Goal: Task Accomplishment & Management: Use online tool/utility

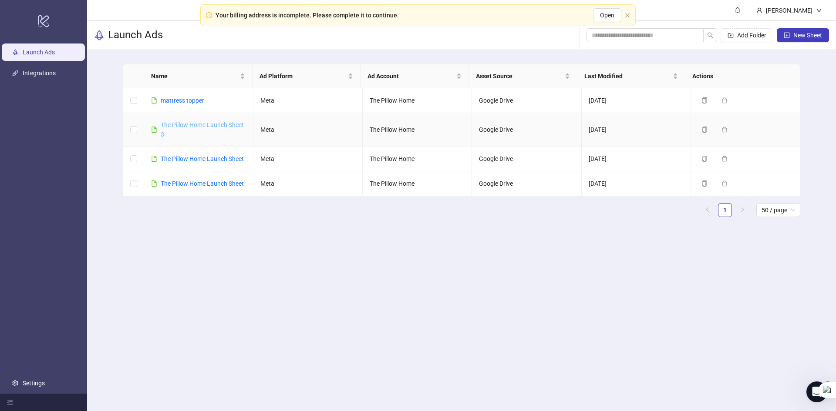
click at [167, 128] on link "The Pillow Home Launch Sheet 3" at bounding box center [202, 129] width 83 height 17
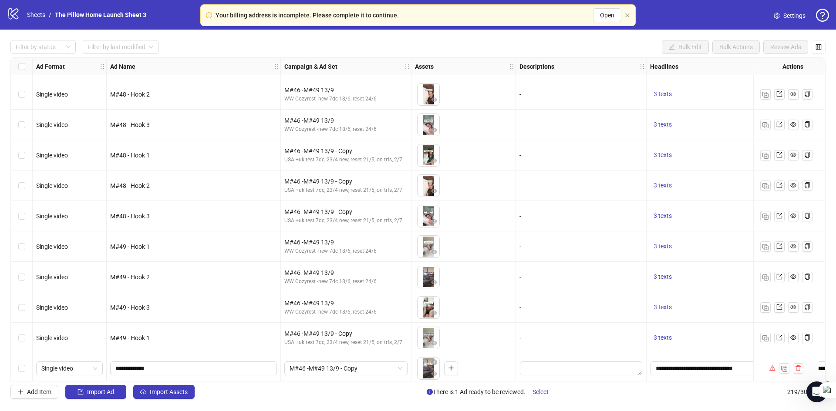
scroll to position [6371, 0]
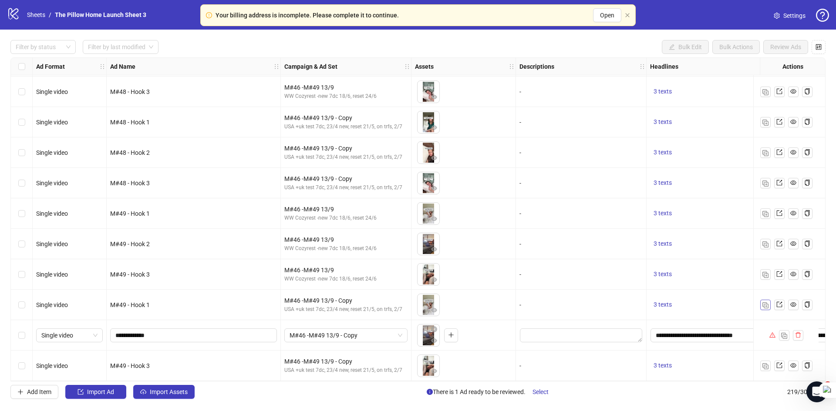
click at [765, 303] on img "button" at bounding box center [765, 306] width 6 height 6
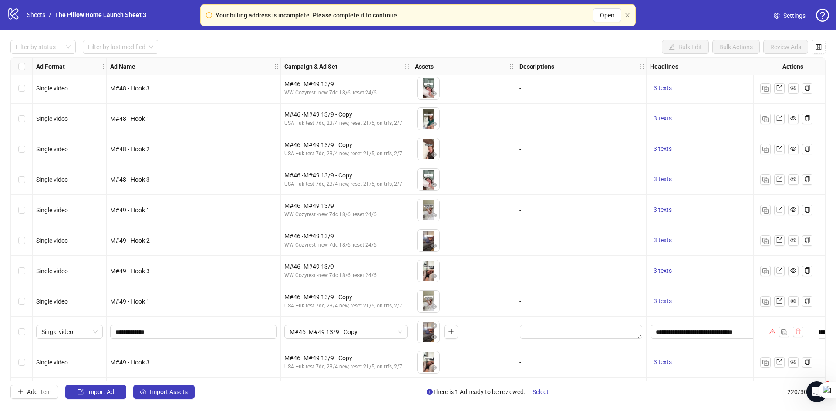
scroll to position [6401, 0]
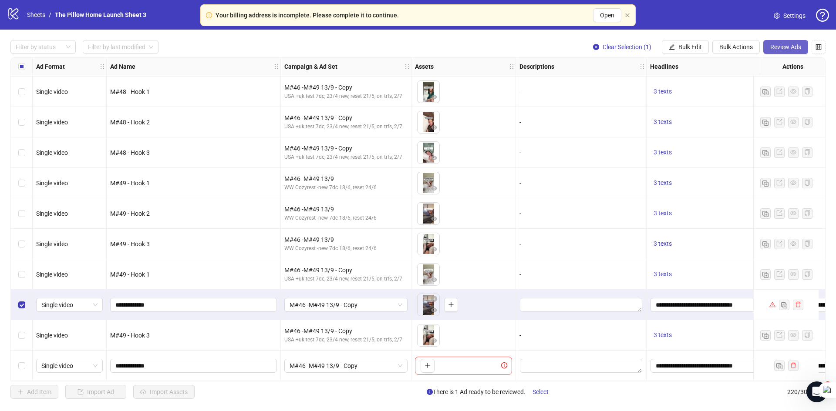
click at [774, 50] on span "Review Ads" at bounding box center [785, 47] width 31 height 7
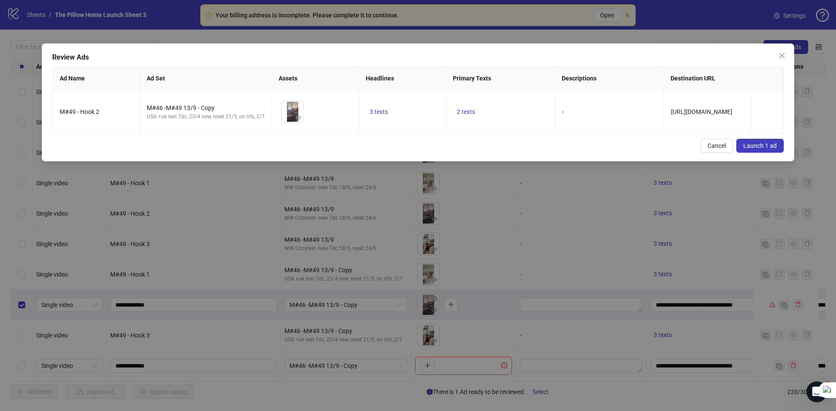
click at [755, 149] on span "Launch 1 ad" at bounding box center [760, 145] width 34 height 7
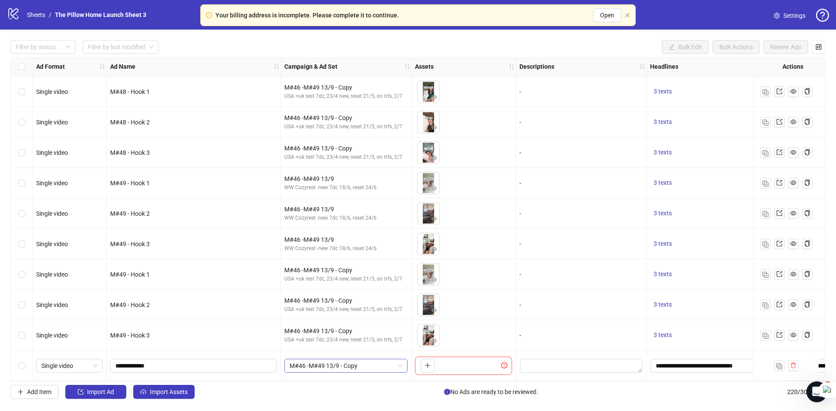
click at [335, 360] on span "M#46 -M#49 13/9 - Copy" at bounding box center [345, 366] width 113 height 13
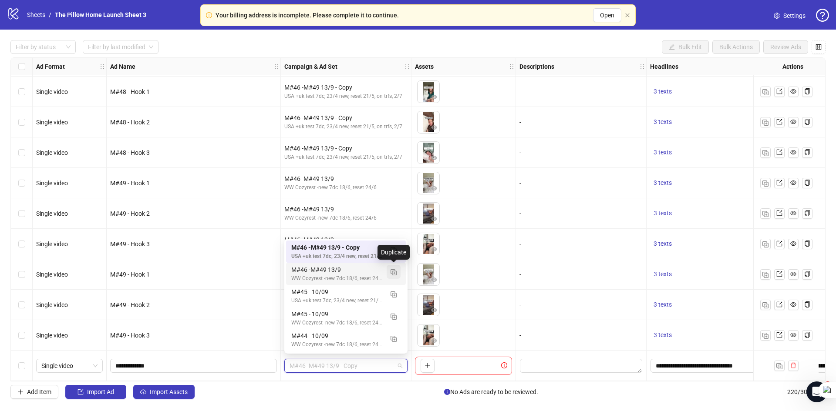
click at [394, 270] on img "button" at bounding box center [393, 272] width 6 height 6
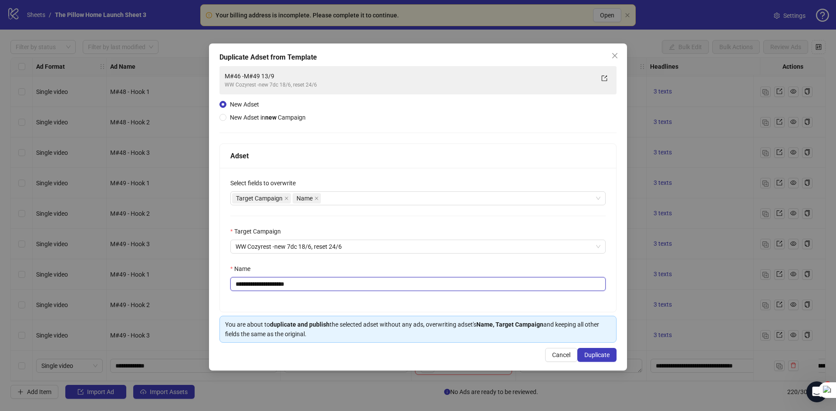
drag, startPoint x: 321, startPoint y: 287, endPoint x: 137, endPoint y: 272, distance: 185.2
click at [137, 272] on div "**********" at bounding box center [418, 205] width 836 height 411
click at [260, 283] on input "**********" at bounding box center [417, 284] width 375 height 14
type input "**********"
click at [602, 349] on button "Duplicate" at bounding box center [596, 355] width 39 height 14
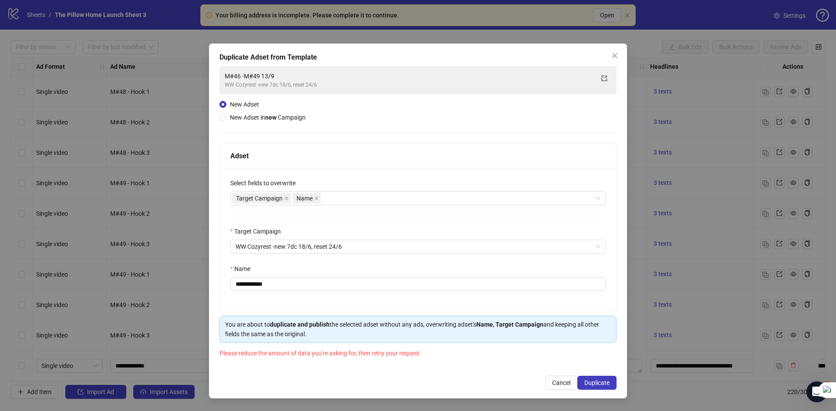
click at [691, 240] on div "**********" at bounding box center [418, 205] width 836 height 411
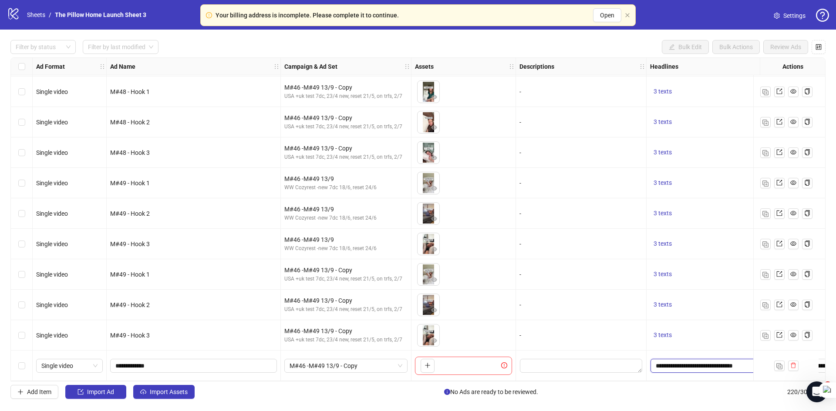
click at [676, 365] on input "**********" at bounding box center [711, 366] width 122 height 14
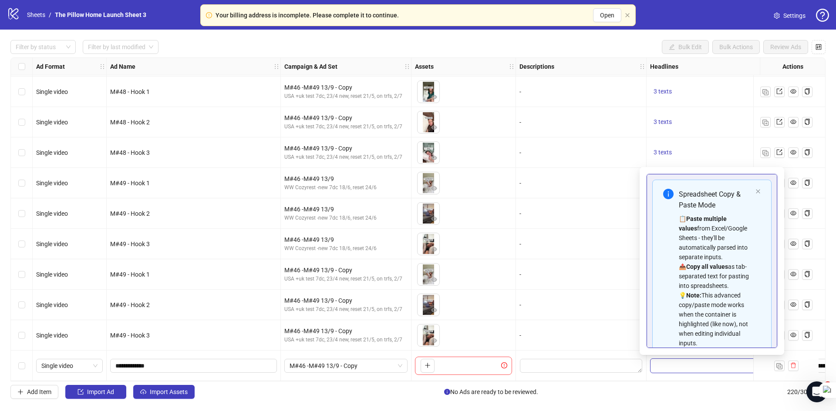
click at [676, 365] on input "**********" at bounding box center [711, 366] width 122 height 14
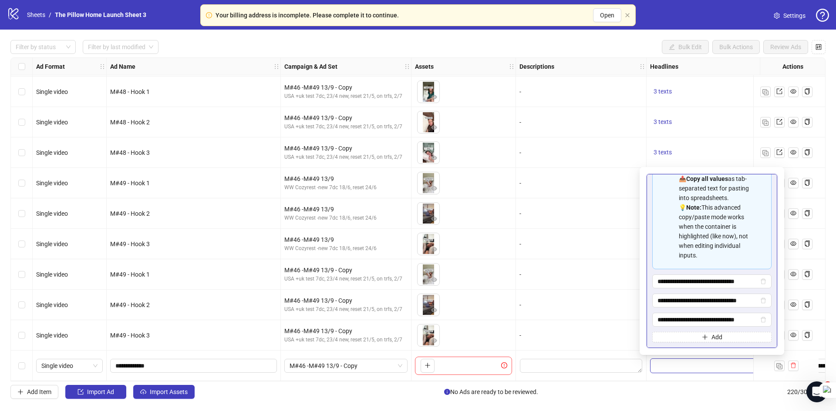
click at [635, 320] on div "-" at bounding box center [581, 335] width 131 height 30
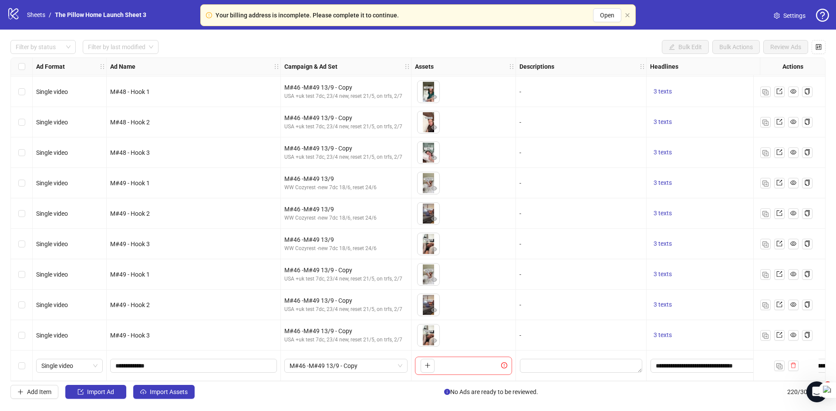
click at [425, 377] on div "To pick up a draggable item, press the space bar. While dragging, use the arrow…" at bounding box center [463, 366] width 104 height 30
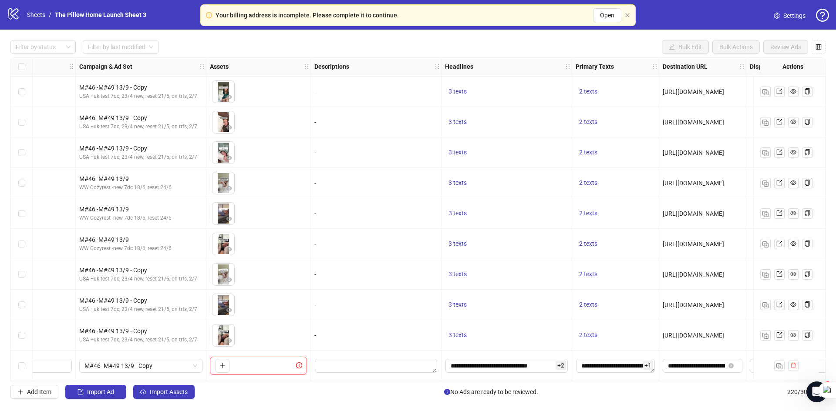
click at [598, 363] on div "Ad Format Ad Name Campaign & Ad Set Assets Descriptions Headlines Primary Texts…" at bounding box center [417, 219] width 815 height 324
click at [598, 363] on textarea "**********" at bounding box center [615, 366] width 79 height 14
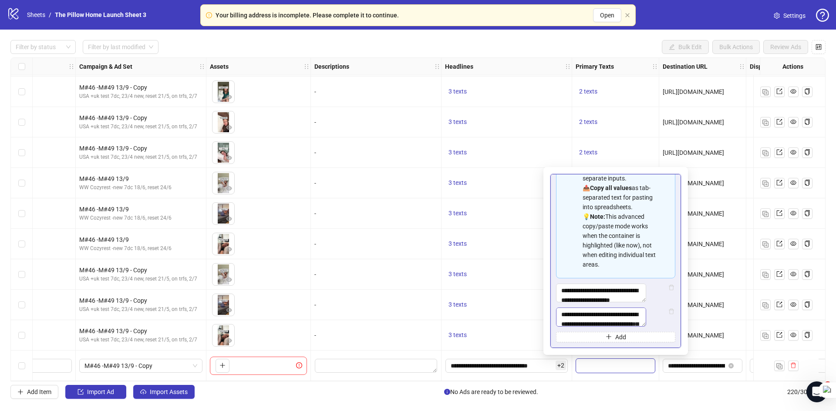
scroll to position [107, 0]
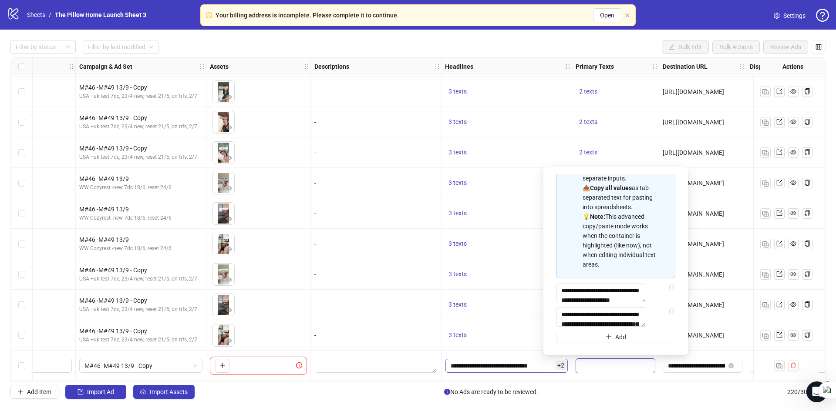
click at [496, 372] on div "**********" at bounding box center [506, 366] width 131 height 30
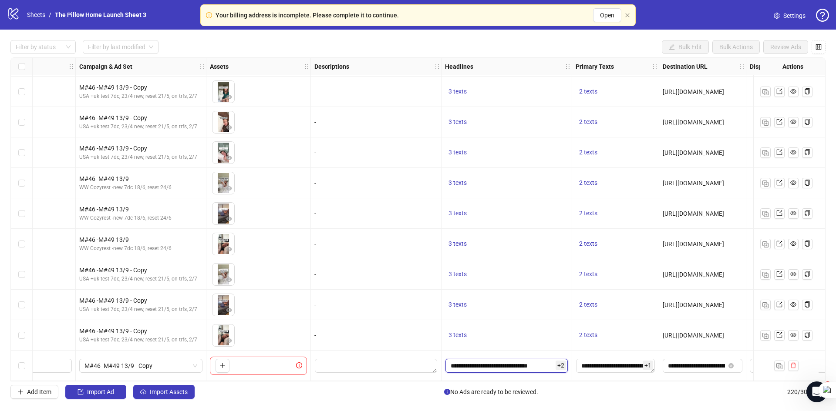
click at [494, 365] on input "**********" at bounding box center [506, 366] width 122 height 14
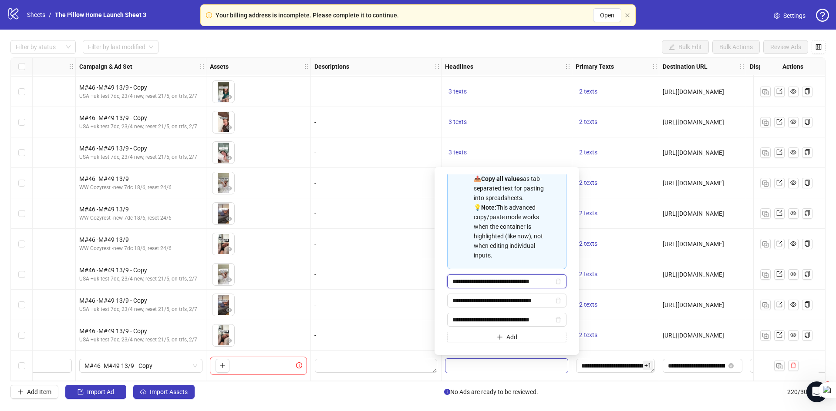
click at [469, 282] on input "**********" at bounding box center [502, 282] width 101 height 10
click at [522, 280] on input "**********" at bounding box center [502, 282] width 101 height 10
click at [532, 276] on span "**********" at bounding box center [506, 282] width 119 height 14
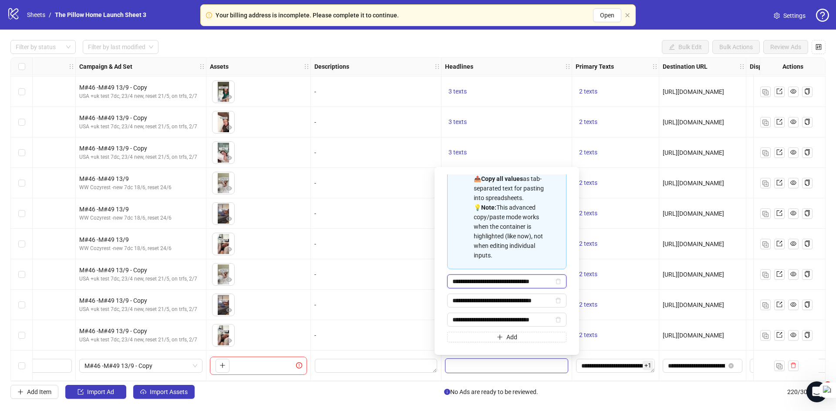
click at [525, 279] on input "**********" at bounding box center [502, 282] width 101 height 10
click at [363, 209] on div "-" at bounding box center [375, 214] width 123 height 10
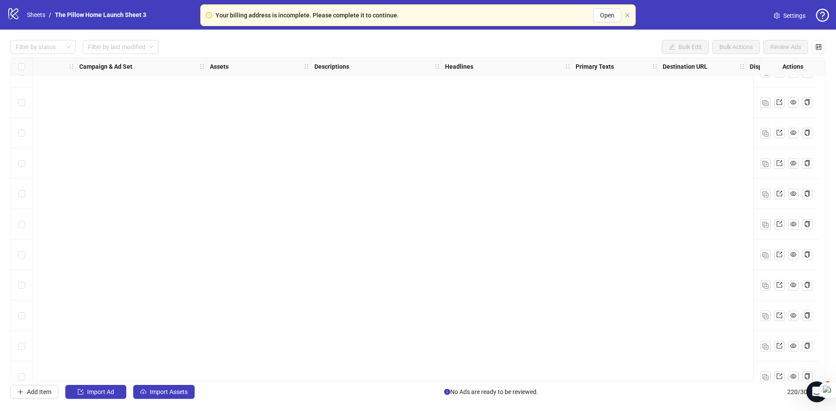
scroll to position [5095, 205]
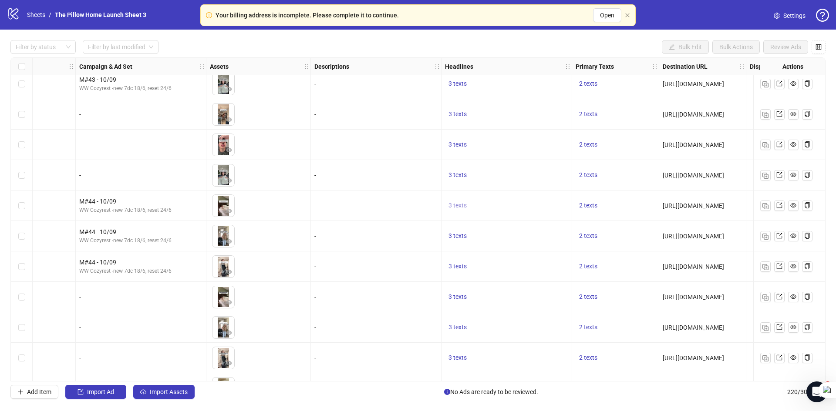
click at [458, 207] on span "3 texts" at bounding box center [457, 205] width 18 height 7
click at [592, 198] on icon "caret-right" at bounding box center [593, 199] width 6 height 6
click at [496, 196] on icon "caret-left" at bounding box center [498, 199] width 6 height 6
click at [434, 193] on div "-" at bounding box center [376, 206] width 131 height 30
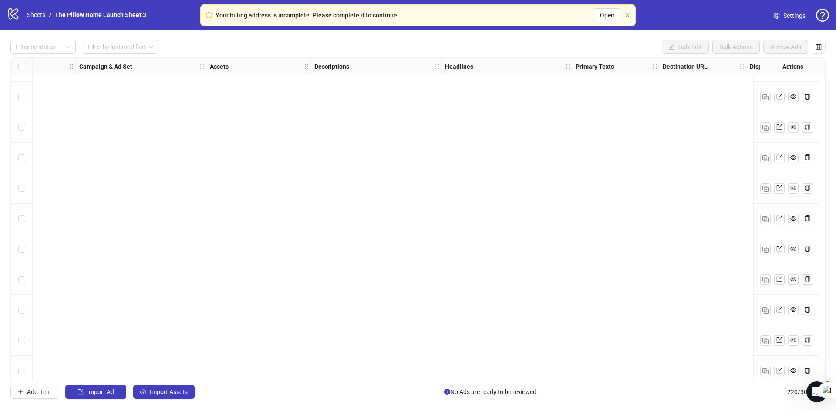
scroll to position [878, 205]
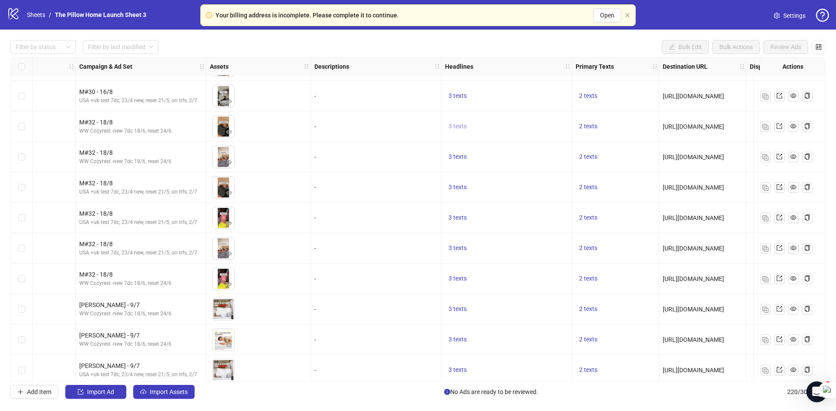
click at [459, 127] on span "3 texts" at bounding box center [457, 126] width 18 height 7
click at [454, 166] on div "3 texts" at bounding box center [506, 157] width 131 height 30
click at [61, 11] on link "The Pillow Home Launch Sheet 3" at bounding box center [100, 15] width 95 height 10
click at [49, 16] on li "/" at bounding box center [50, 15] width 3 height 10
click at [39, 12] on link "Sheets" at bounding box center [36, 15] width 22 height 10
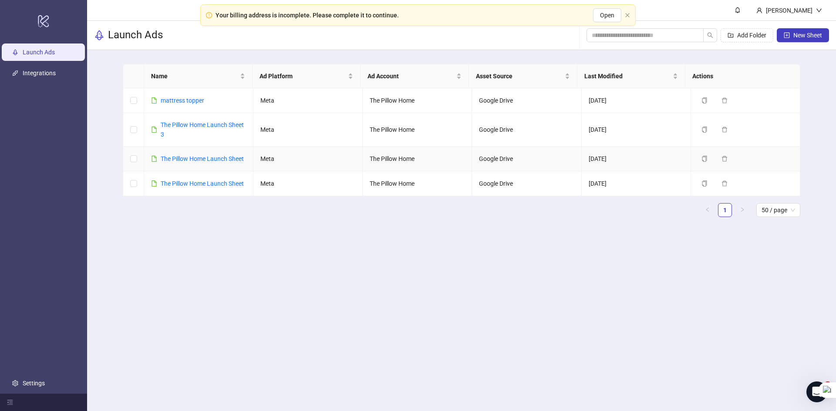
click at [211, 154] on div "The Pillow Home Launch Sheet" at bounding box center [202, 159] width 83 height 10
click at [211, 157] on link "The Pillow Home Launch Sheet" at bounding box center [202, 158] width 83 height 7
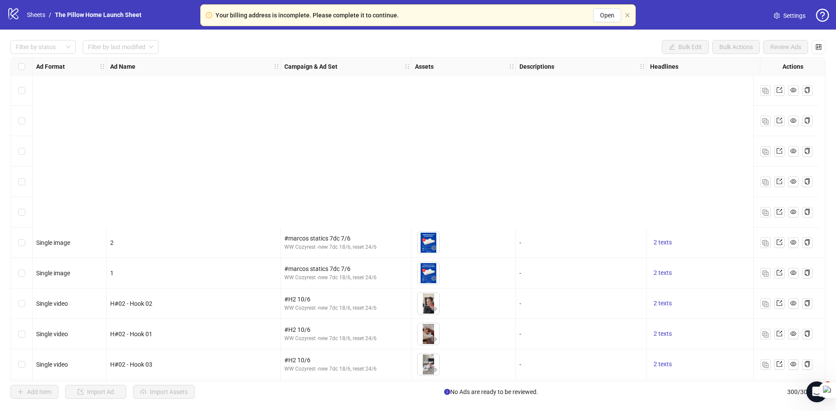
scroll to position [218, 0]
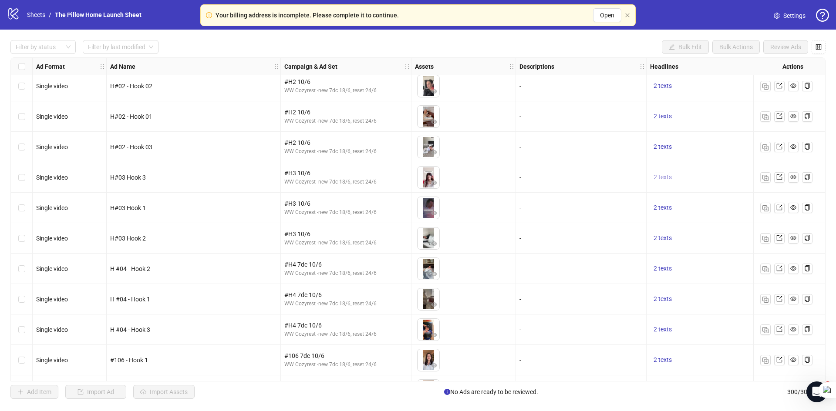
click at [662, 174] on span "2 texts" at bounding box center [662, 177] width 18 height 7
click at [796, 175] on button "button" at bounding box center [798, 171] width 14 height 14
drag, startPoint x: 781, startPoint y: 177, endPoint x: 716, endPoint y: 168, distance: 65.4
click at [716, 168] on div "Wake Up Pain-Free with the Cozyrest Pillow" at bounding box center [751, 171] width 72 height 19
copy div "Wake Up Pain-Free with the Cozyrest Pillow"
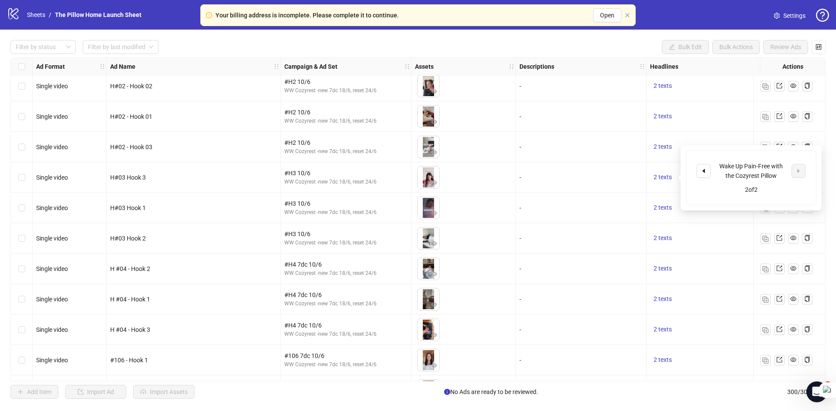
click at [619, 237] on div "-" at bounding box center [580, 239] width 123 height 10
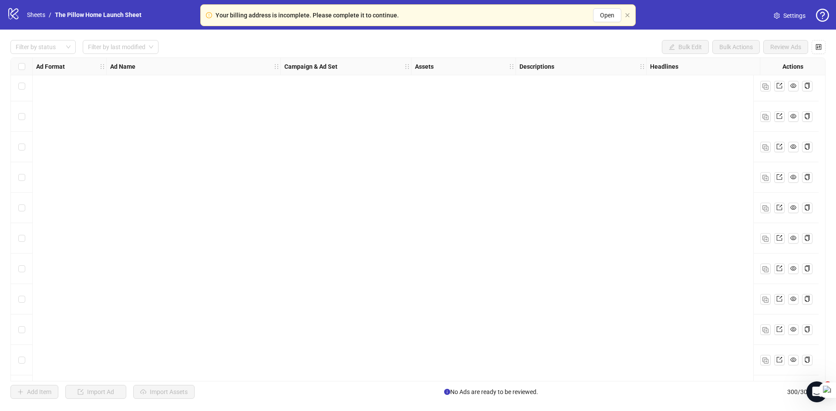
scroll to position [827, 0]
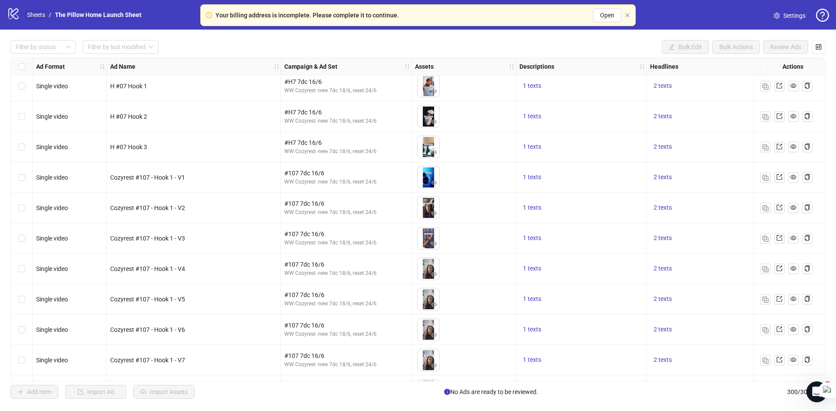
click at [30, 12] on link "Sheets" at bounding box center [36, 15] width 22 height 10
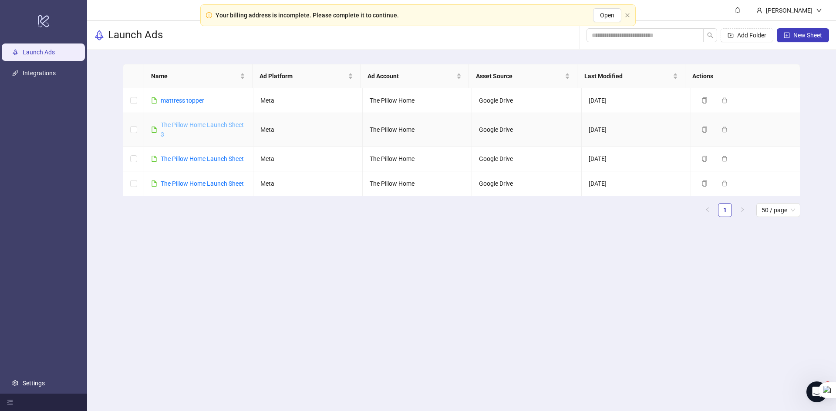
click at [197, 125] on link "The Pillow Home Launch Sheet 3" at bounding box center [202, 129] width 83 height 17
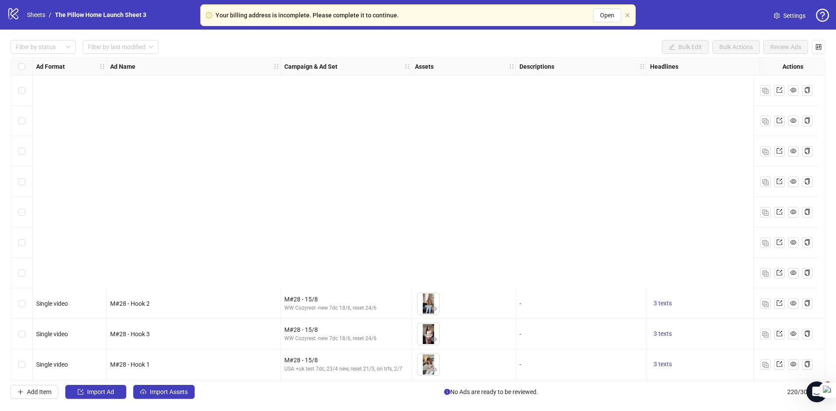
scroll to position [261, 0]
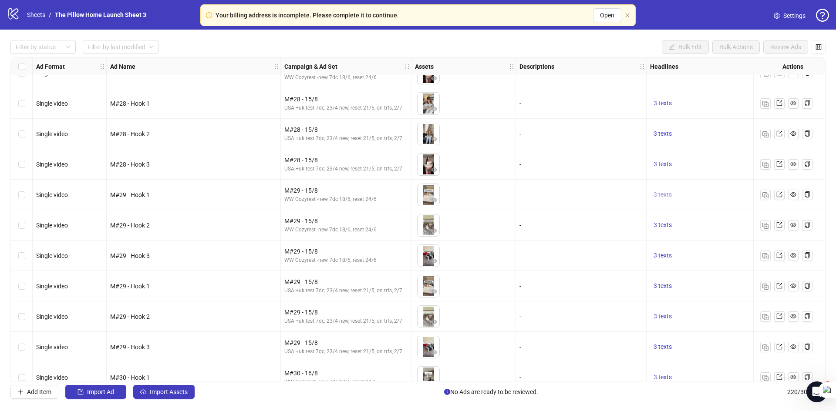
click at [663, 197] on span "3 texts" at bounding box center [662, 194] width 18 height 7
click at [798, 192] on span "button" at bounding box center [798, 188] width 6 height 7
drag, startPoint x: 777, startPoint y: 193, endPoint x: 715, endPoint y: 181, distance: 63.4
click at [715, 181] on div "Say Goodbye to Neck Discomfort [DATE]" at bounding box center [751, 188] width 72 height 19
copy div "Say Goodbye to Neck Discomfort [DATE]"
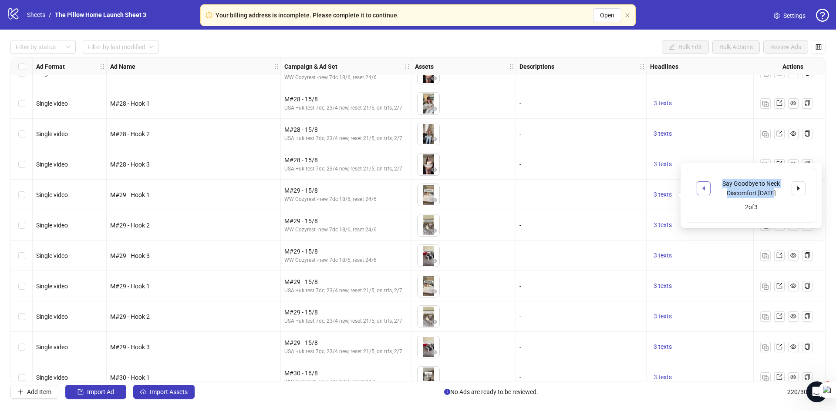
click at [697, 188] on button "button" at bounding box center [704, 189] width 14 height 14
click at [625, 203] on div "-" at bounding box center [581, 195] width 131 height 30
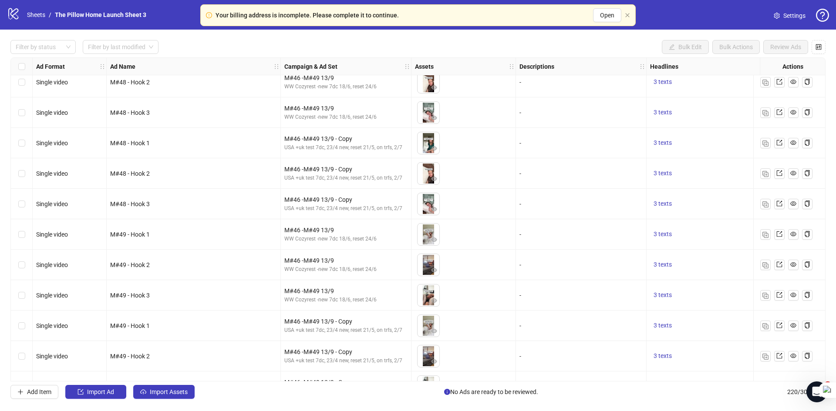
scroll to position [6401, 0]
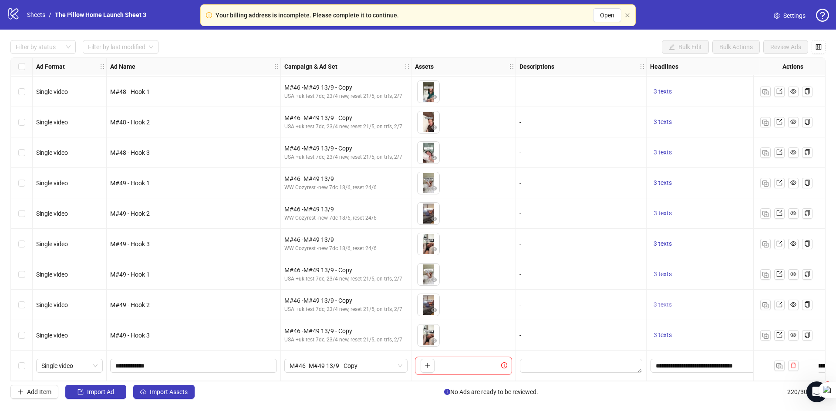
click at [669, 301] on span "3 texts" at bounding box center [662, 304] width 18 height 7
drag, startPoint x: 772, startPoint y: 303, endPoint x: 713, endPoint y: 291, distance: 59.9
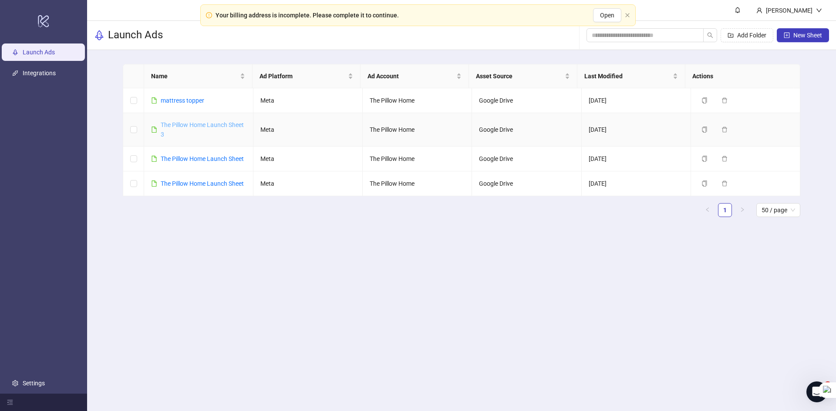
click at [197, 126] on link "The Pillow Home Launch Sheet 3" at bounding box center [202, 129] width 83 height 17
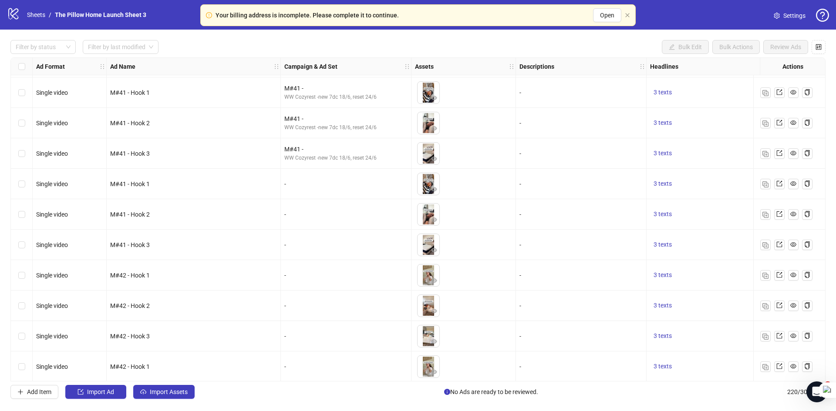
scroll to position [4704, 0]
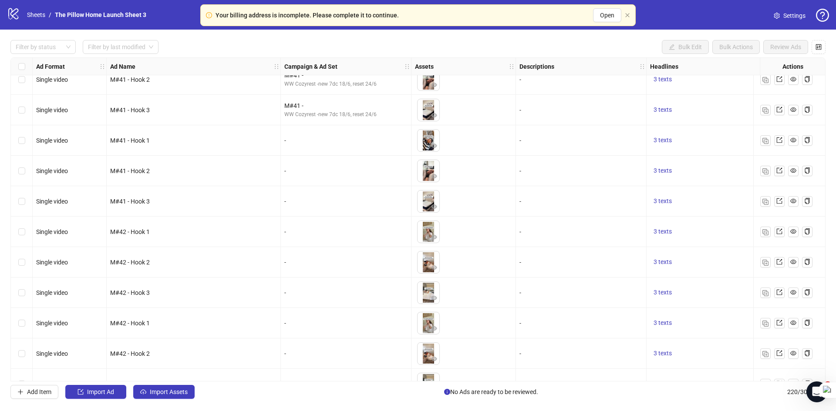
click at [0, 212] on div "Filter by status Filter by last modified Bulk Edit Bulk Actions Review Ads Ad F…" at bounding box center [418, 220] width 836 height 380
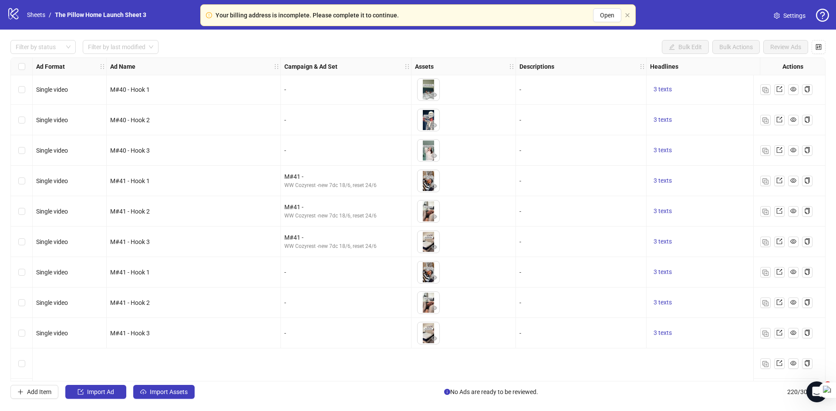
scroll to position [4486, 0]
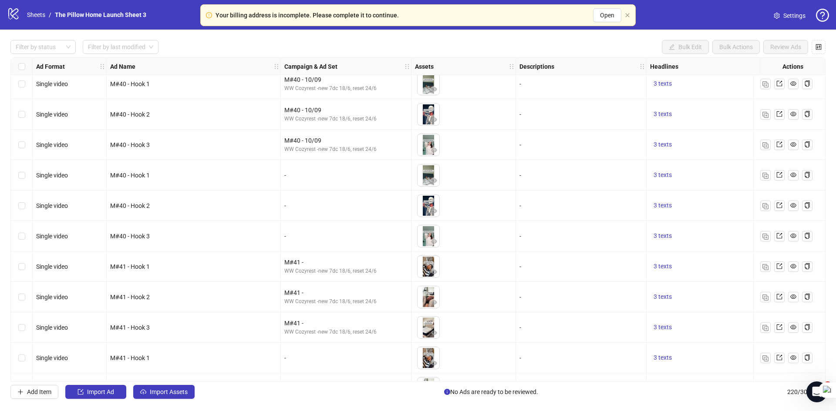
click at [306, 91] on div "WW Cozyrest -new 7dc 18/6, reset 24/6" at bounding box center [345, 88] width 123 height 8
drag, startPoint x: 387, startPoint y: 92, endPoint x: 283, endPoint y: 91, distance: 104.0
click at [283, 91] on div "M#40 - 10/09 WW Cozyrest -new 7dc 18/6, reset 24/6" at bounding box center [346, 84] width 131 height 30
copy div "WW Cozyrest -new 7dc 18/6, reset 24/6"
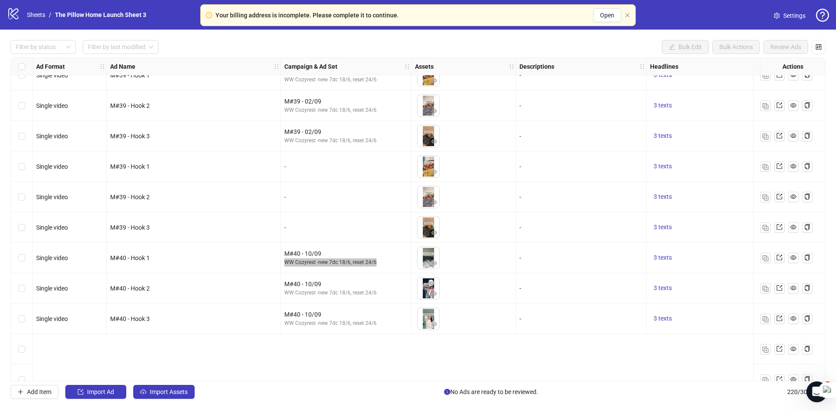
scroll to position [4225, 0]
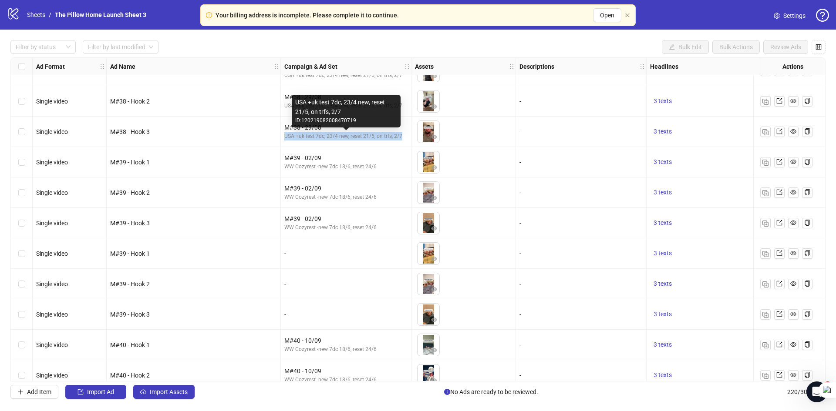
drag, startPoint x: 402, startPoint y: 136, endPoint x: 284, endPoint y: 141, distance: 118.1
click at [284, 141] on div "M#38 - 29/08 USA +uk test 7dc, 23/4 new, reset 21/5, on trfs, 2/7" at bounding box center [346, 132] width 131 height 30
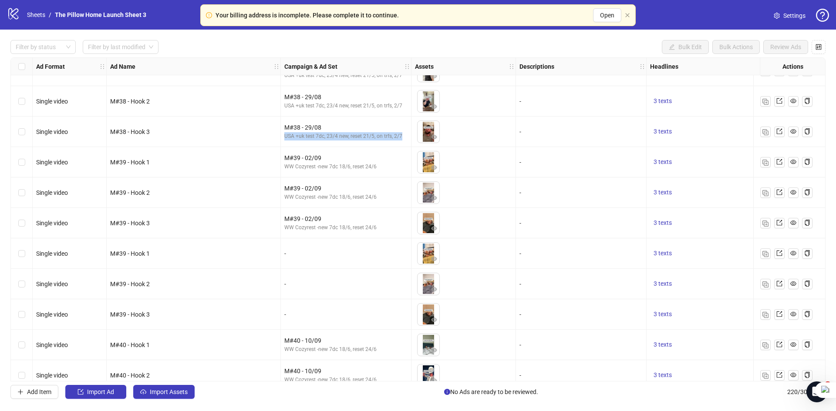
copy div "USA +uk test 7dc, 23/4 new, reset 21/5, on trfs, 2/7"
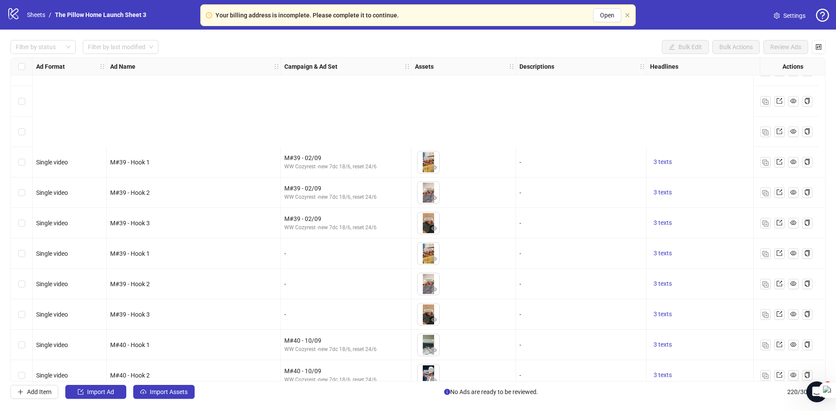
scroll to position [4355, 0]
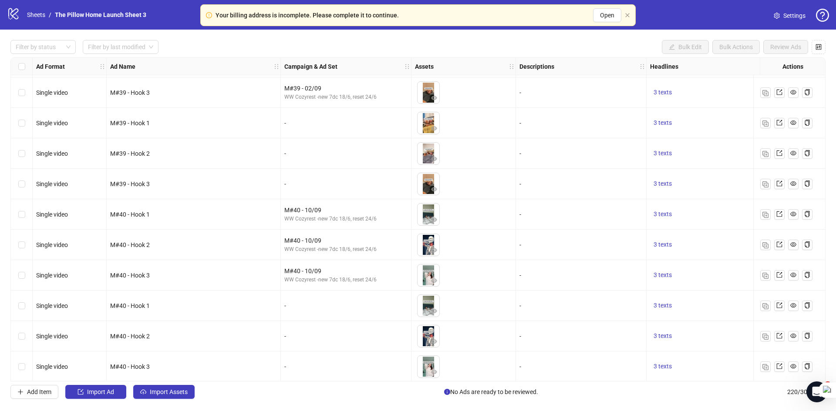
click at [349, 298] on div "-" at bounding box center [346, 306] width 131 height 30
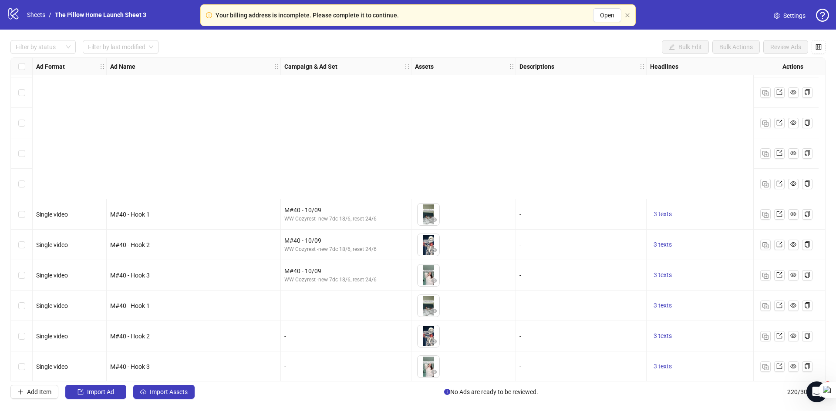
scroll to position [4530, 0]
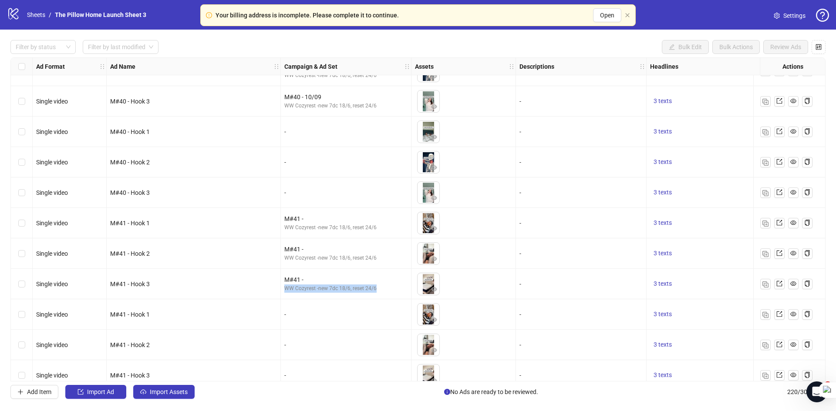
drag, startPoint x: 381, startPoint y: 293, endPoint x: 283, endPoint y: 295, distance: 98.0
click at [283, 295] on div "M#41 - WW Cozyrest -new 7dc 18/6, reset 24/6" at bounding box center [346, 284] width 131 height 30
copy div "WW Cozyrest -new 7dc 18/6, reset 24/6"
click at [341, 309] on div "-" at bounding box center [346, 315] width 131 height 30
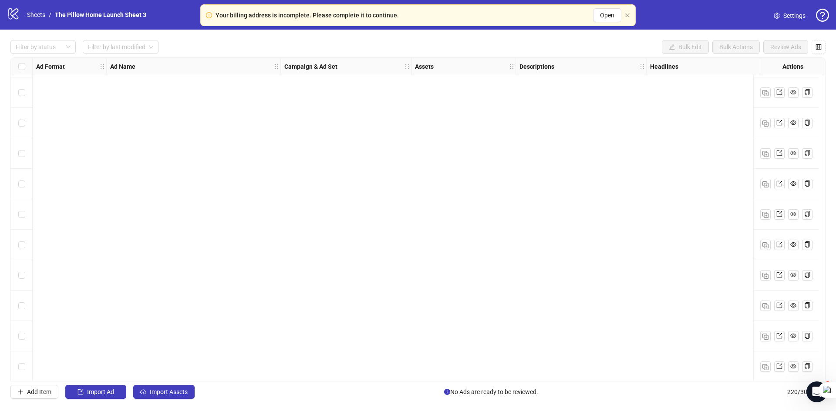
scroll to position [6401, 0]
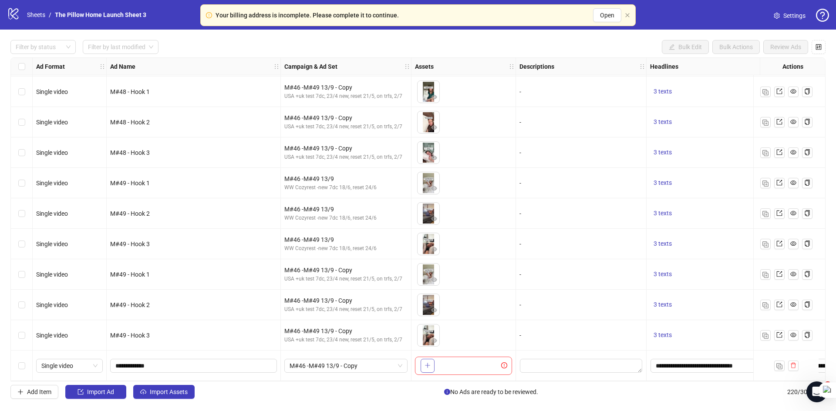
click at [430, 364] on icon "plus" at bounding box center [427, 366] width 6 height 6
